Goal: Task Accomplishment & Management: Use online tool/utility

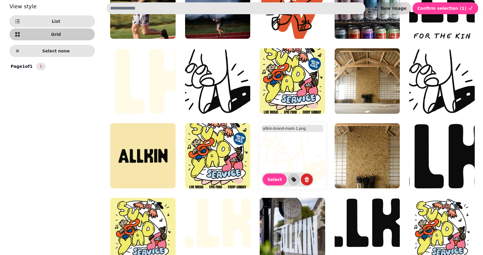
scroll to position [134, 0]
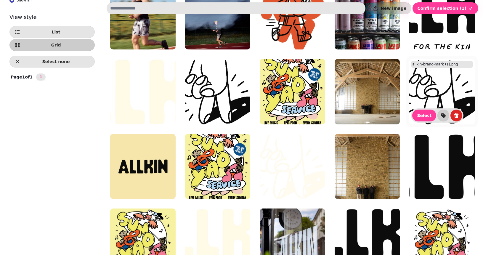
click at [440, 81] on img at bounding box center [441, 91] width 65 height 65
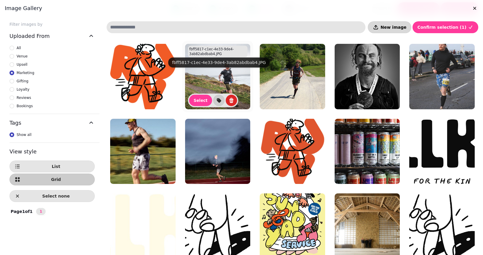
click at [399, 29] on span "New image" at bounding box center [393, 27] width 26 height 4
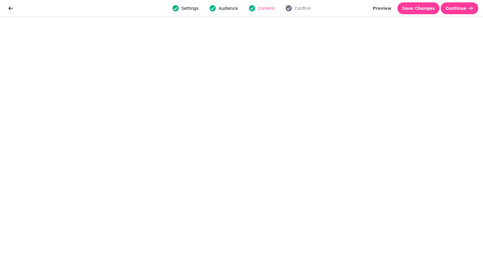
select select "***"
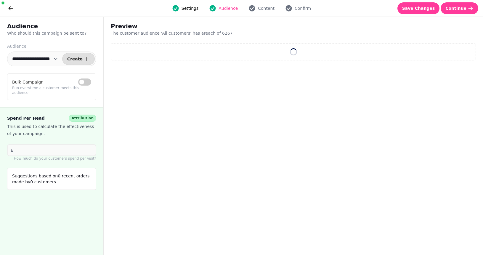
select select "**"
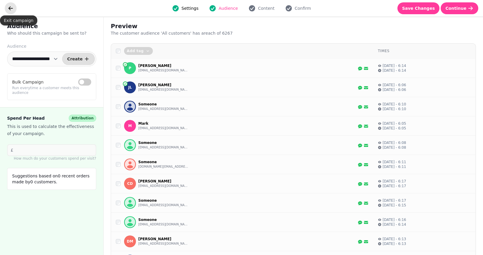
click at [13, 9] on icon "go back" at bounding box center [11, 8] width 6 height 6
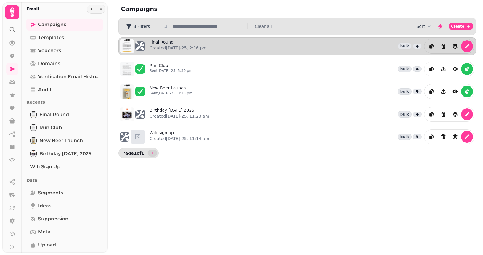
click at [158, 42] on link "Final Round Created 20th Aug-25, 2:16 pm" at bounding box center [177, 46] width 57 height 14
select select "**********"
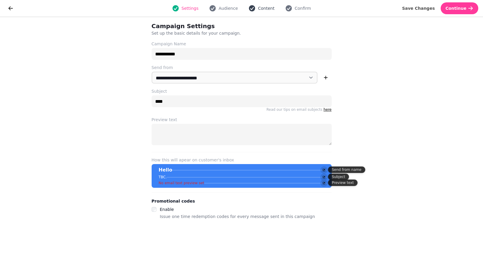
click at [261, 9] on span "Content" at bounding box center [266, 8] width 17 height 6
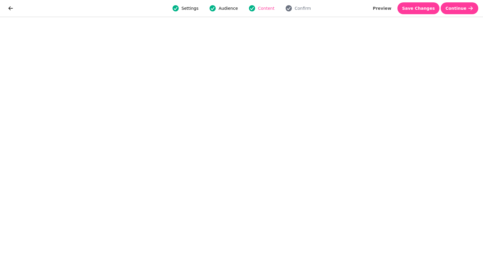
select select "**********"
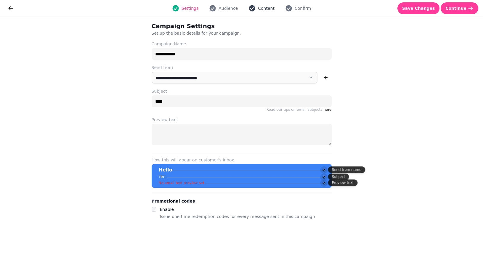
click at [269, 8] on span "Content" at bounding box center [266, 8] width 17 height 6
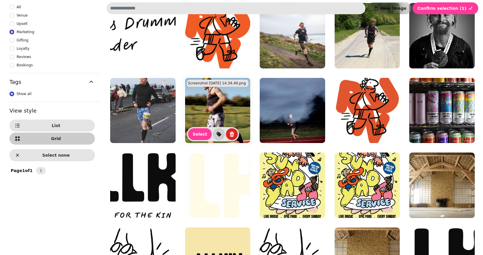
scroll to position [153, 0]
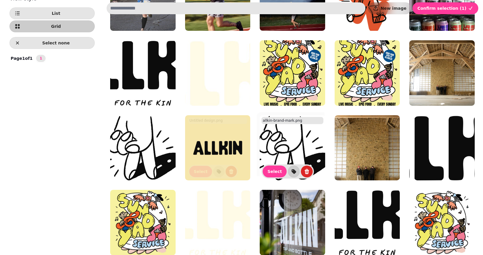
click at [281, 139] on img at bounding box center [292, 147] width 65 height 65
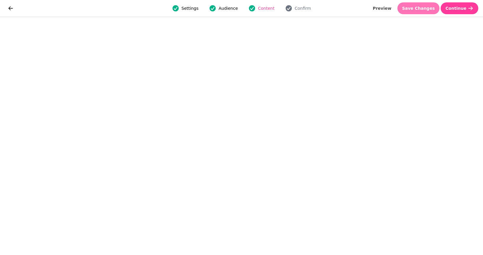
click at [418, 8] on span "Save Changes" at bounding box center [418, 8] width 33 height 4
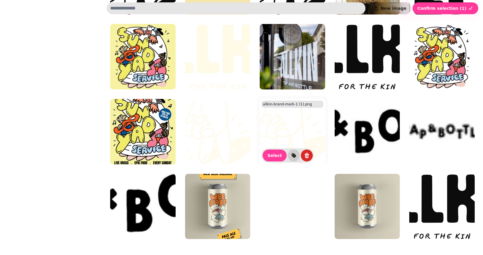
scroll to position [0, 0]
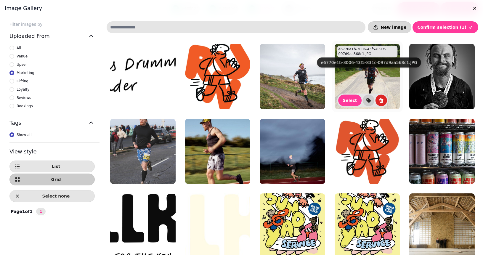
click at [396, 29] on span "New image" at bounding box center [393, 27] width 26 height 4
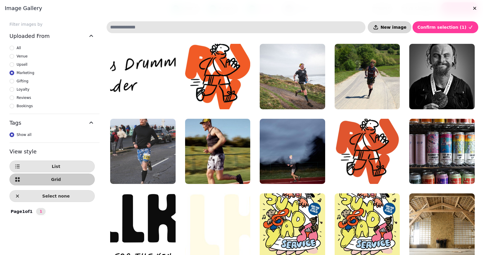
click at [400, 26] on span "New image" at bounding box center [393, 27] width 26 height 4
click at [402, 31] on button "New image" at bounding box center [390, 27] width 44 height 12
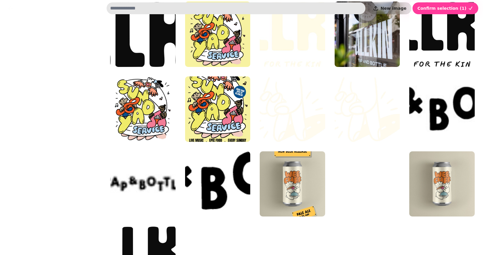
scroll to position [400, 0]
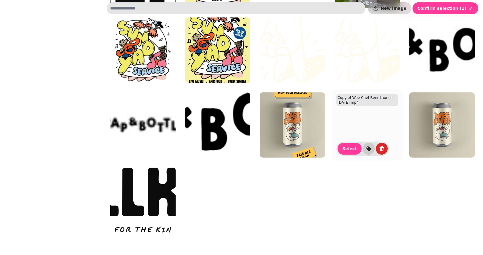
click at [376, 129] on video at bounding box center [366, 124] width 65 height 65
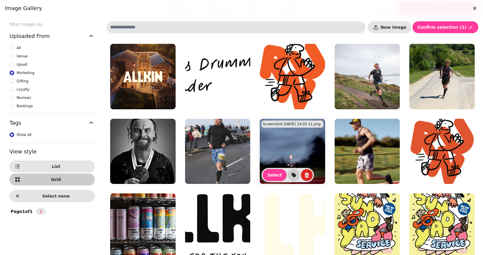
scroll to position [400, 0]
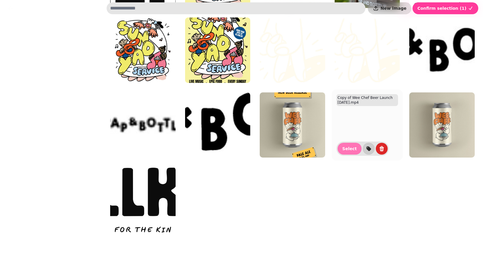
click at [351, 149] on span "Select" at bounding box center [349, 148] width 15 height 4
